Goal: Book appointment/travel/reservation

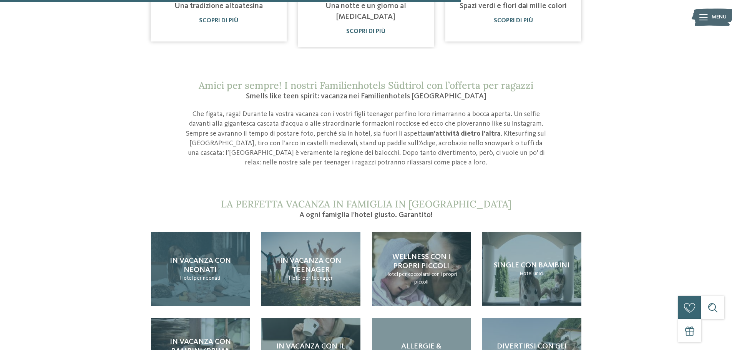
scroll to position [768, 0]
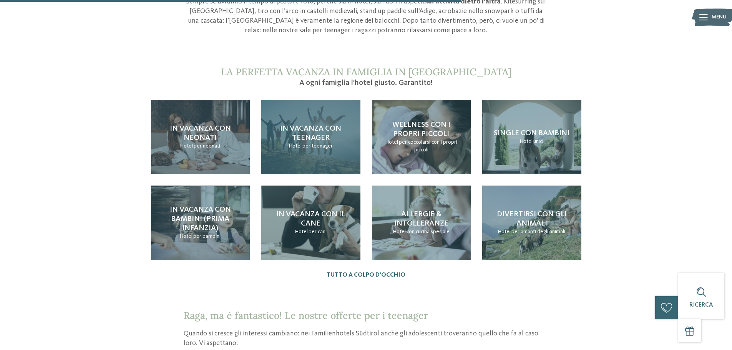
click at [313, 143] on span "per teenager" at bounding box center [317, 145] width 30 height 5
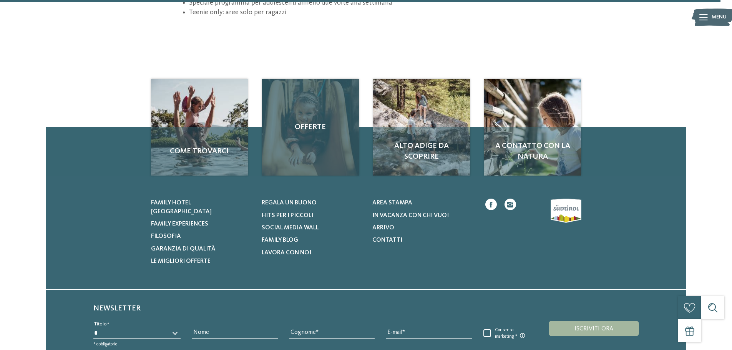
scroll to position [1076, 0]
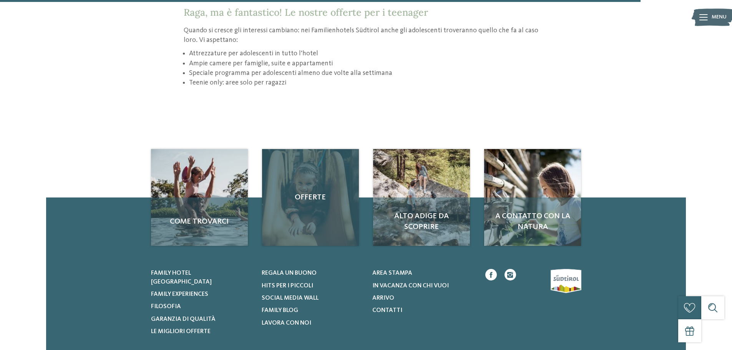
click at [300, 204] on div "Offerte" at bounding box center [310, 197] width 97 height 97
click at [313, 199] on span "Offerte" at bounding box center [310, 197] width 81 height 11
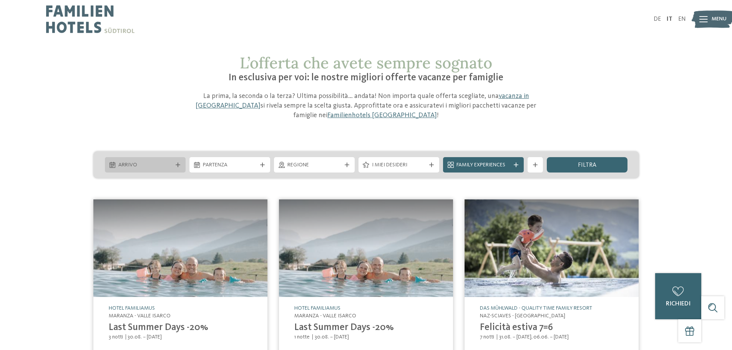
click at [174, 164] on div at bounding box center [178, 164] width 8 height 5
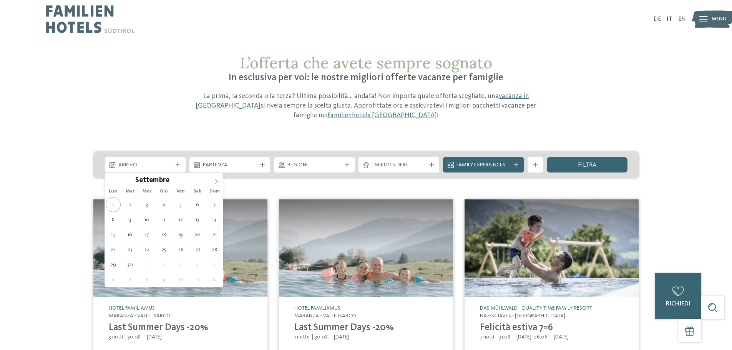
click at [218, 179] on span at bounding box center [216, 179] width 13 height 13
click at [217, 179] on icon at bounding box center [216, 181] width 5 height 5
type div "[DATE]"
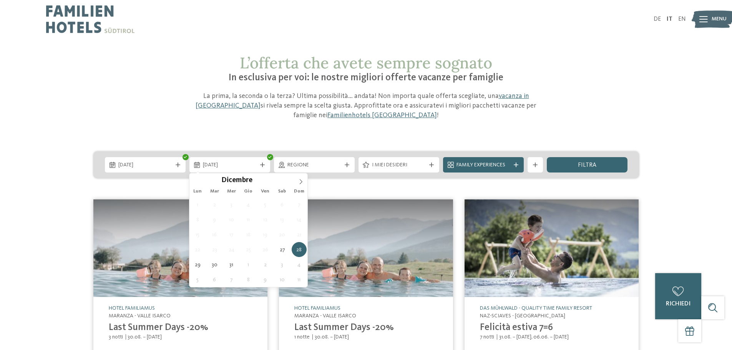
type div "[DATE]"
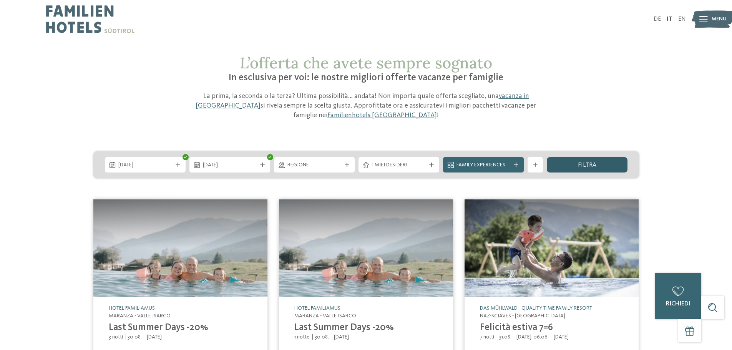
click at [588, 166] on span "filtra" at bounding box center [587, 165] width 18 height 6
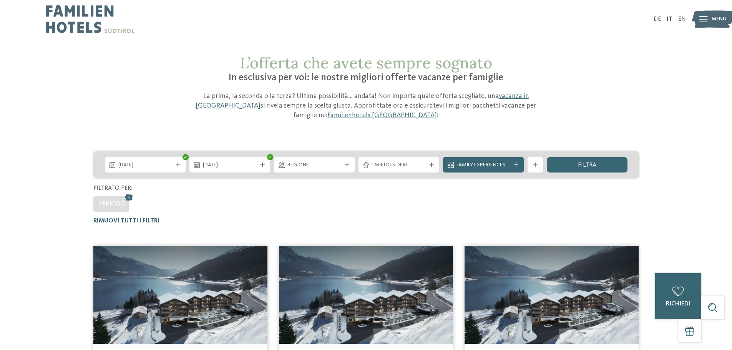
click at [400, 161] on span "I miei desideri" at bounding box center [399, 165] width 54 height 8
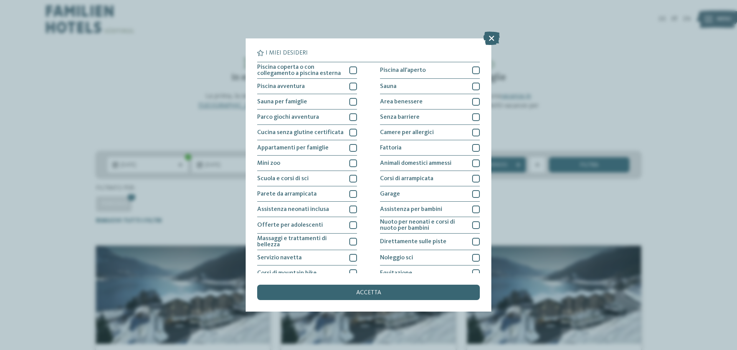
click at [495, 36] on icon at bounding box center [491, 37] width 17 height 13
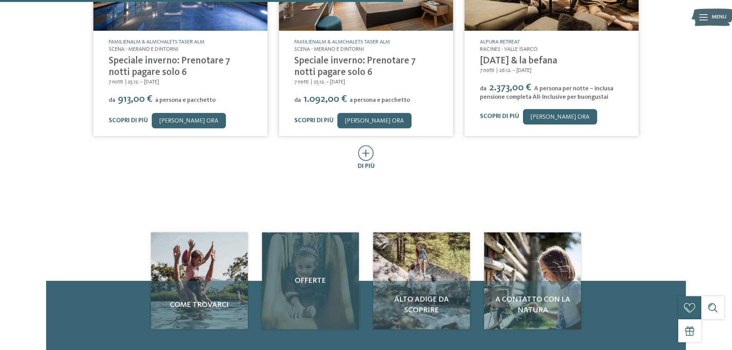
scroll to position [538, 0]
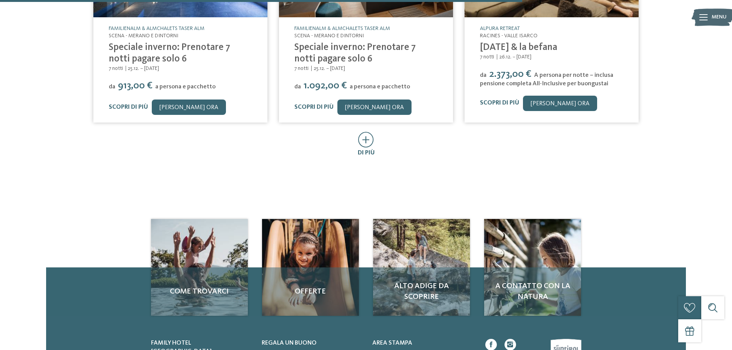
click at [370, 133] on icon at bounding box center [366, 140] width 16 height 16
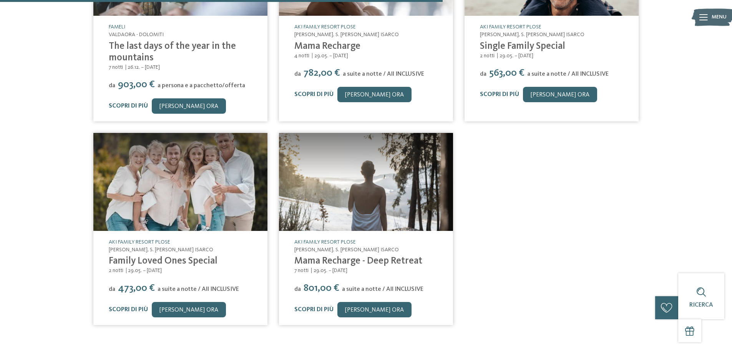
scroll to position [845, 0]
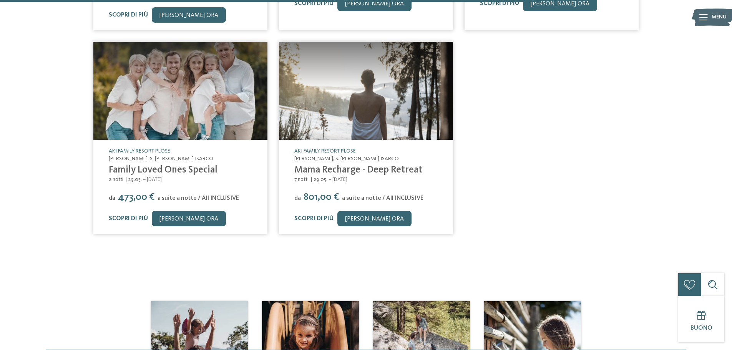
click at [127, 165] on link "Family Loved Ones Special" at bounding box center [163, 170] width 109 height 10
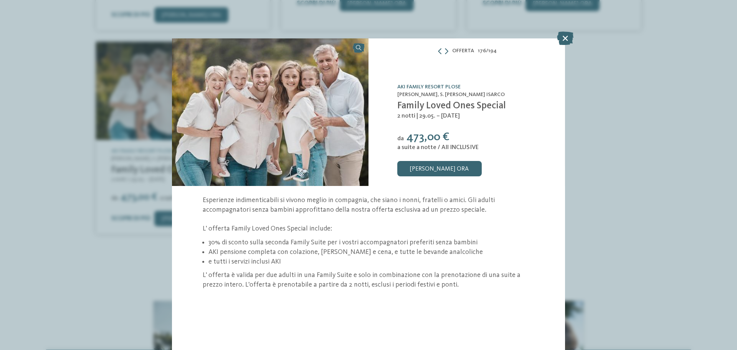
click at [433, 135] on span "473,00 €" at bounding box center [428, 137] width 43 height 12
click at [273, 219] on div "Esperienze indimenticabili si vivono meglio in compagnia, che siano i nonni, fr…" at bounding box center [369, 242] width 332 height 94
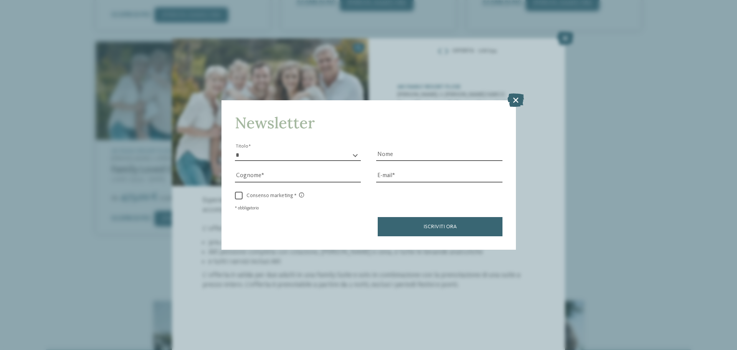
click at [517, 99] on icon at bounding box center [516, 99] width 17 height 13
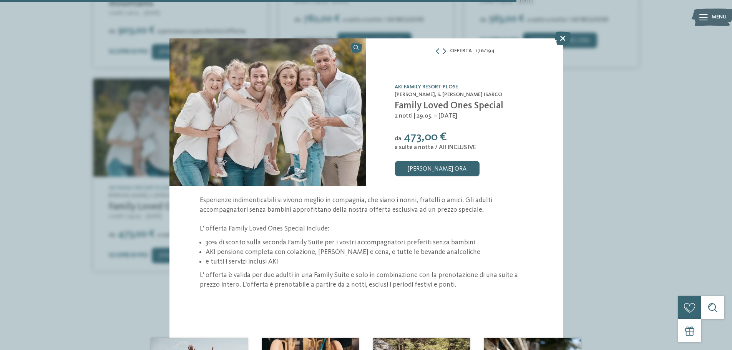
scroll to position [806, 0]
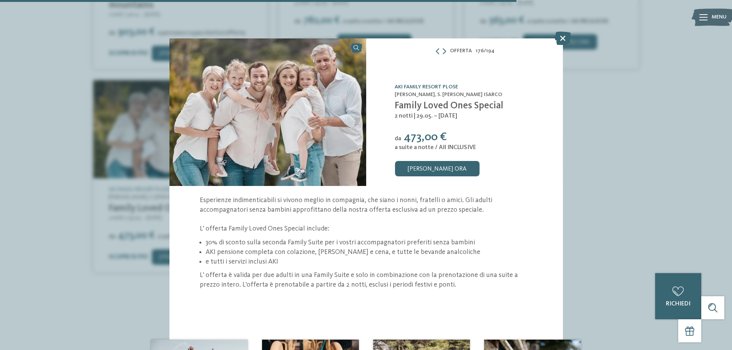
click at [438, 88] on link "AKI Family Resort PLOSE" at bounding box center [425, 86] width 63 height 5
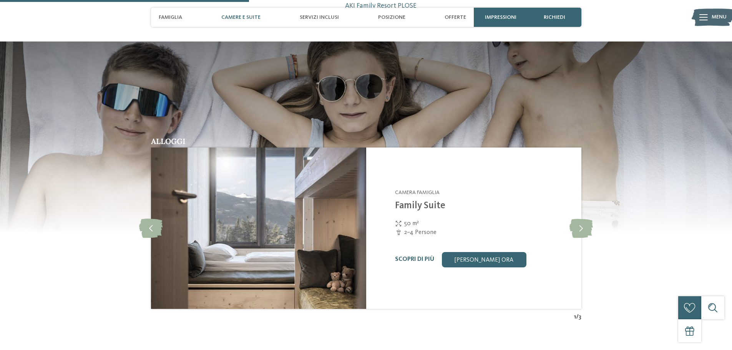
scroll to position [1152, 0]
